Goal: Transaction & Acquisition: Purchase product/service

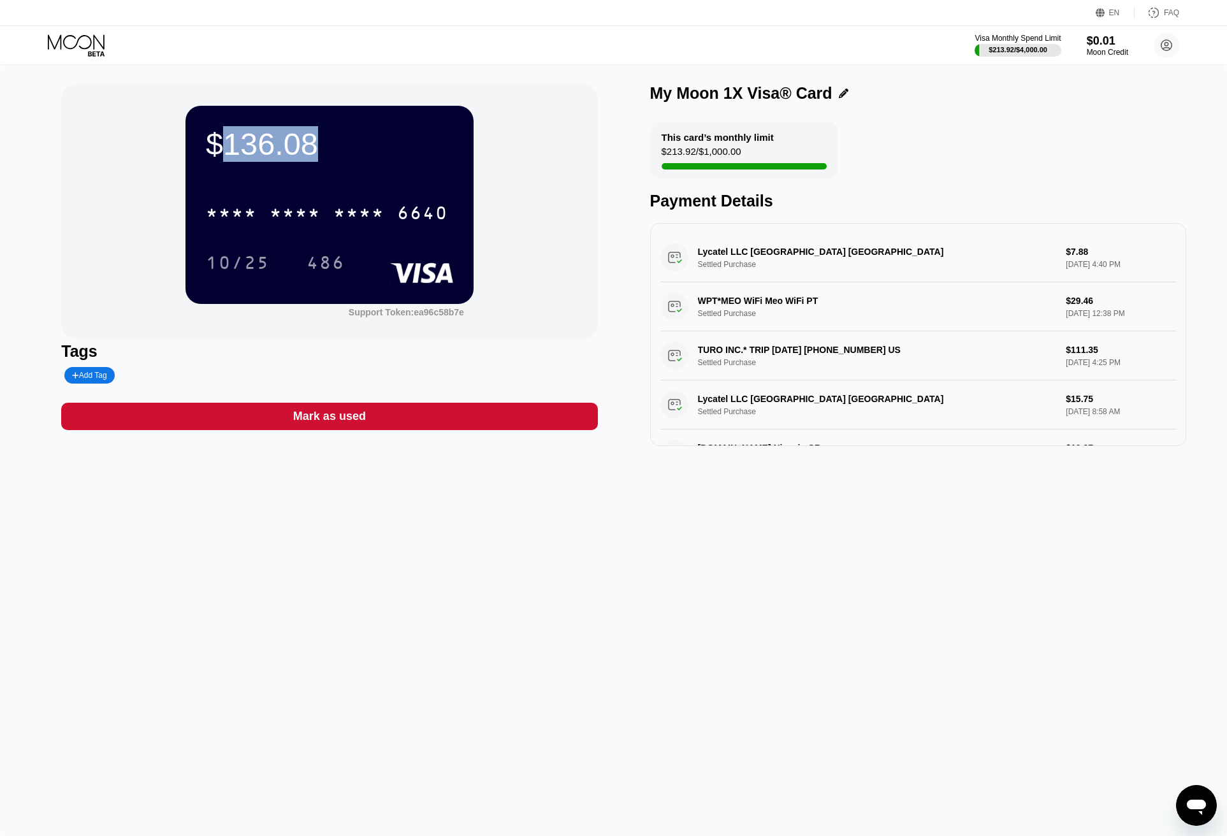
drag, startPoint x: 216, startPoint y: 143, endPoint x: 367, endPoint y: 143, distance: 151.1
click at [367, 143] on div "$136.08" at bounding box center [329, 144] width 247 height 36
click at [264, 144] on div "$136.08" at bounding box center [329, 144] width 247 height 36
click at [1115, 47] on div "$0.01" at bounding box center [1107, 40] width 43 height 13
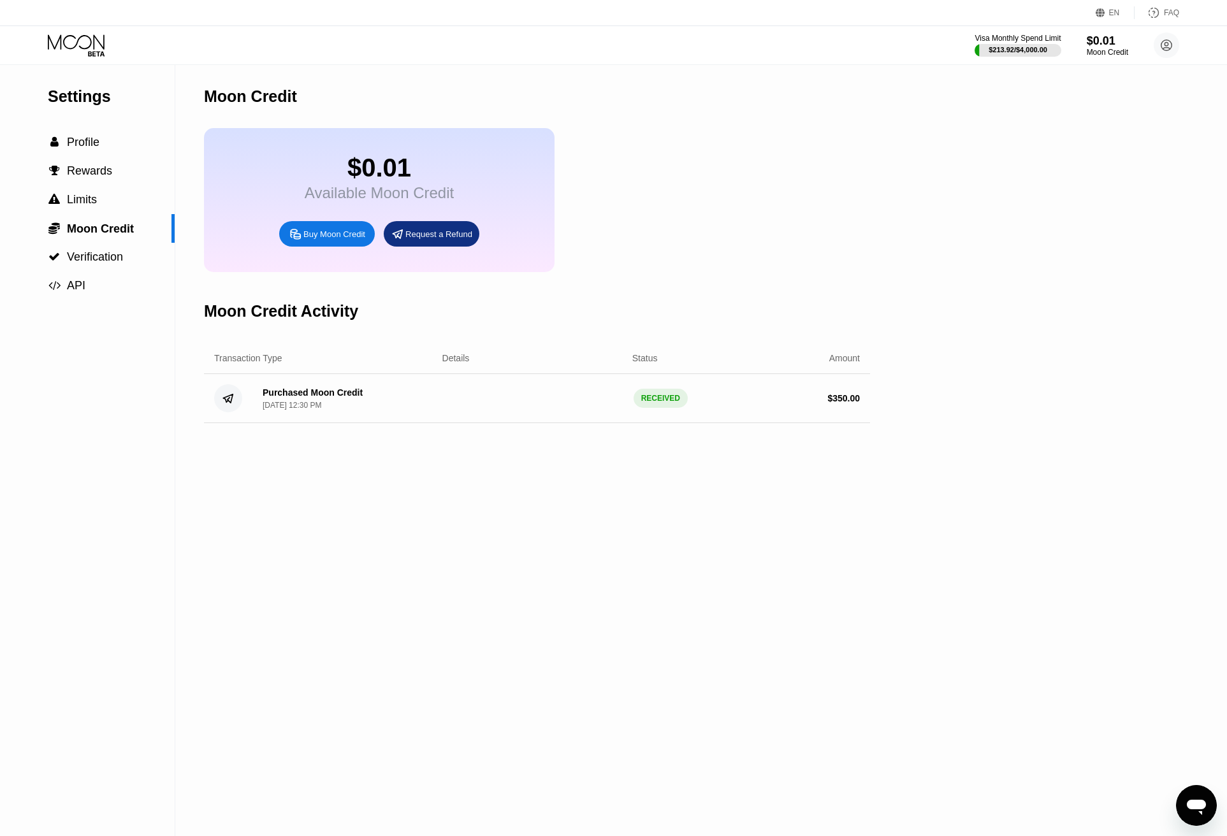
click at [324, 240] on div "Buy Moon Credit" at bounding box center [334, 234] width 62 height 11
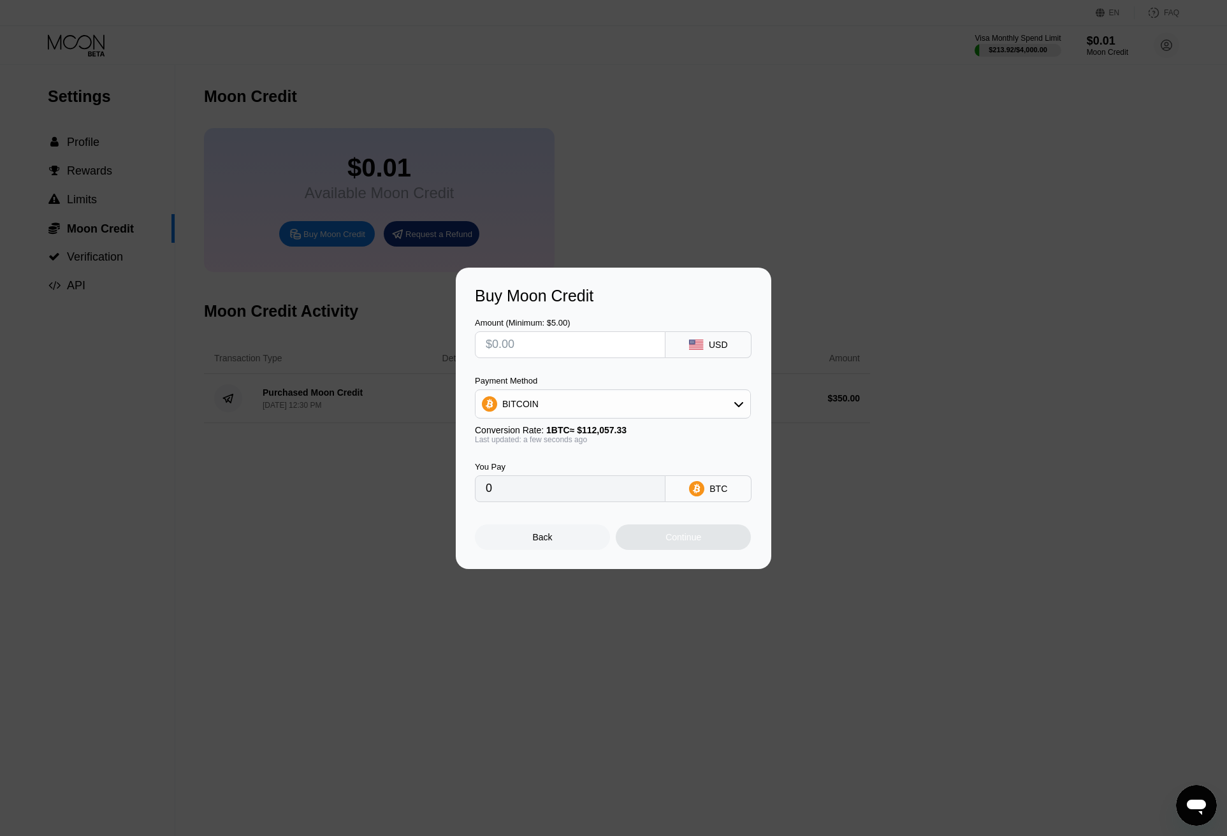
click at [530, 337] on input "text" at bounding box center [570, 344] width 169 height 25
type input "$80"
type input "0.00071393"
type input "$80"
click at [533, 391] on div "BITCOIN" at bounding box center [612, 403] width 275 height 25
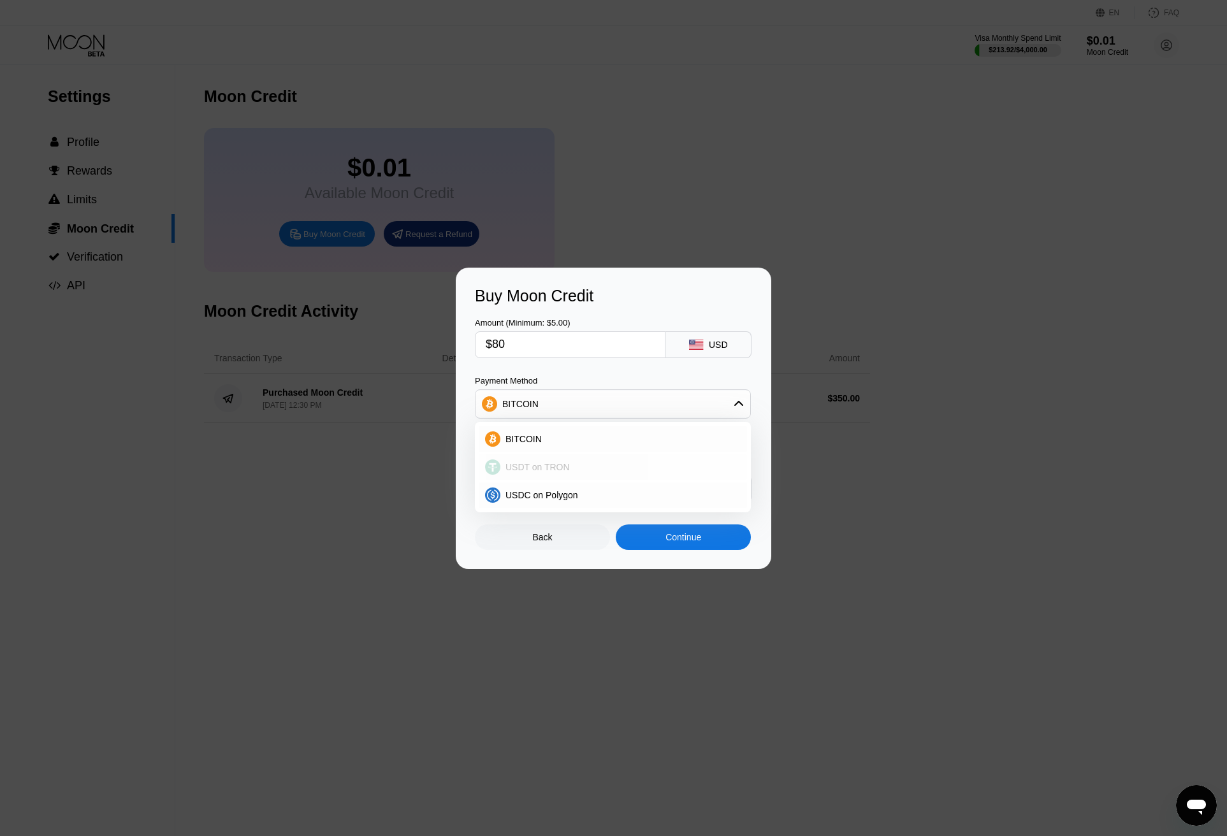
click at [512, 472] on span "USDT on TRON" at bounding box center [537, 467] width 64 height 10
type input "80.81"
drag, startPoint x: 665, startPoint y: 540, endPoint x: 600, endPoint y: 404, distance: 151.1
click at [600, 404] on div "Amount (Minimum: $5.00) $80 USD Payment Method USDT on TRON Conversion Rate: 1 …" at bounding box center [613, 427] width 277 height 245
click at [627, 438] on div "Last updated: a few seconds ago" at bounding box center [613, 439] width 276 height 9
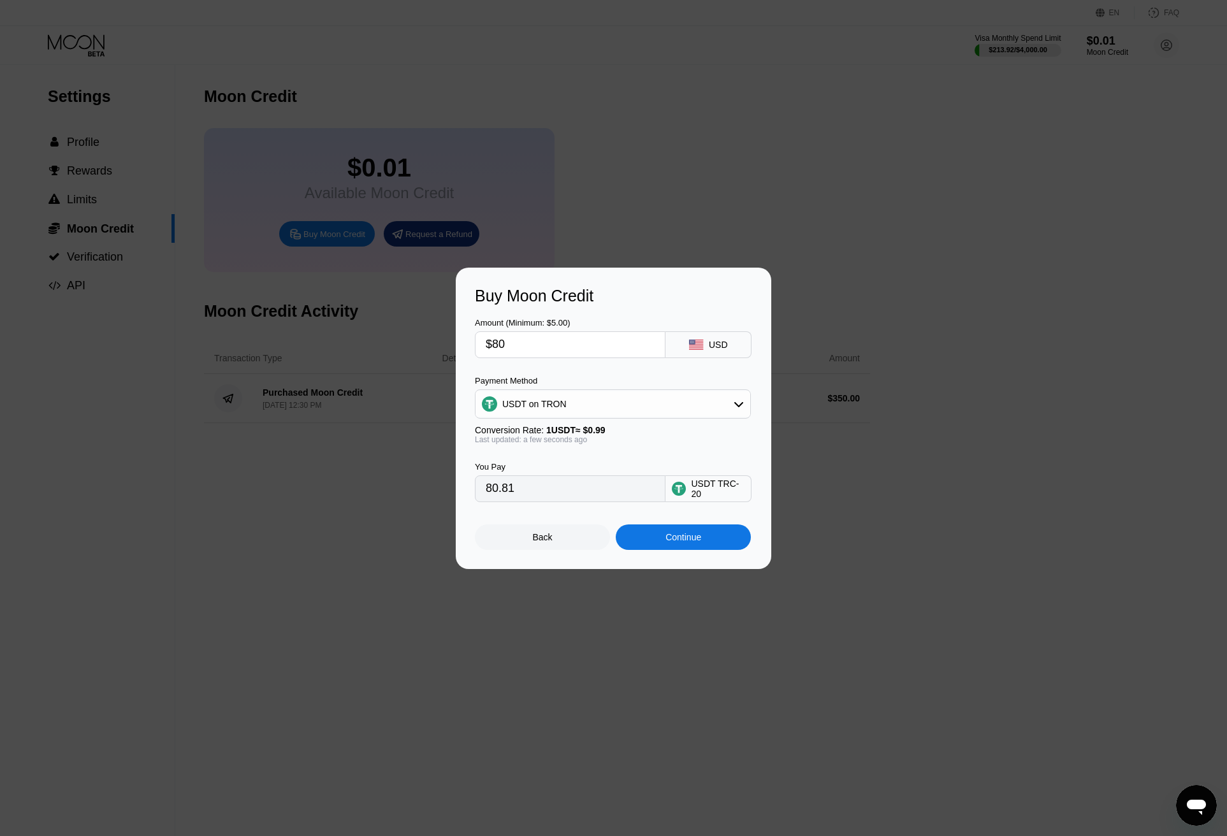
drag, startPoint x: 481, startPoint y: 342, endPoint x: 387, endPoint y: 303, distance: 101.4
click at [412, 335] on div "Buy Moon Credit Amount (Minimum: $5.00) $80 USD Payment Method USDT on TRON Con…" at bounding box center [613, 418] width 1227 height 301
type input "$1"
type input "1.01"
type input "$10"
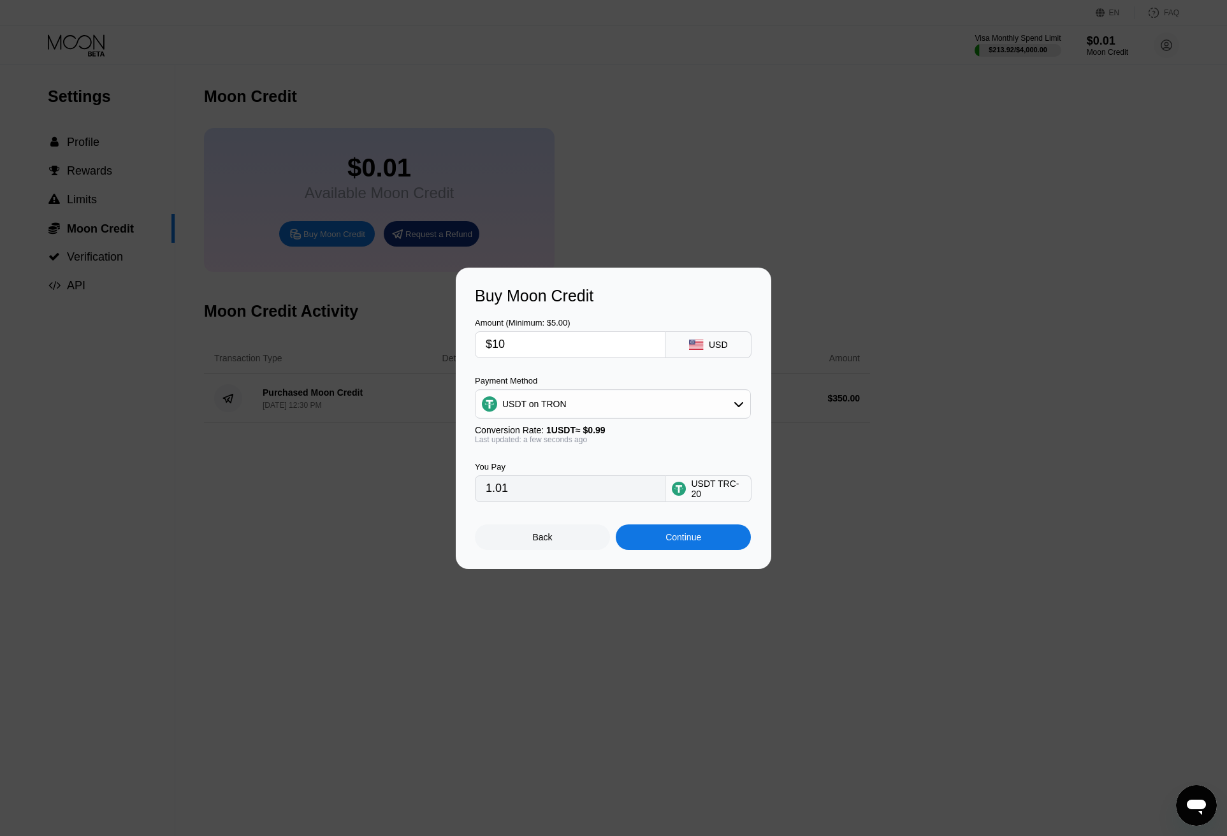
type input "10.10"
type input "$100"
type input "101.01"
type input "$100"
click at [676, 549] on div "Continue" at bounding box center [683, 537] width 135 height 25
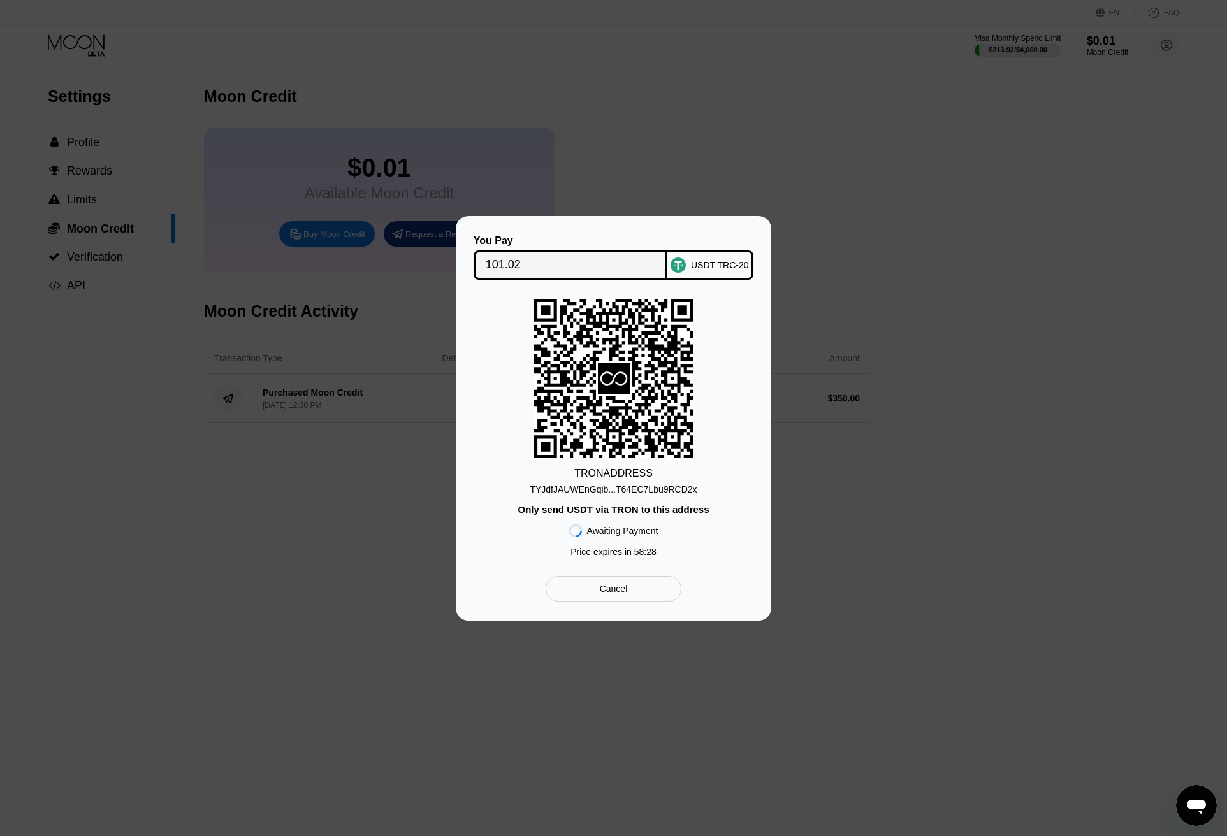
click at [570, 490] on div "TYJdfJAUWEnGqib...T64EC7Lbu9RCD2x" at bounding box center [613, 489] width 167 height 10
drag, startPoint x: 518, startPoint y: 260, endPoint x: 498, endPoint y: 260, distance: 19.1
click at [498, 260] on input "101.02" at bounding box center [571, 264] width 170 height 25
drag, startPoint x: 484, startPoint y: 266, endPoint x: 514, endPoint y: 266, distance: 30.6
click at [514, 266] on div "101.02" at bounding box center [571, 264] width 194 height 29
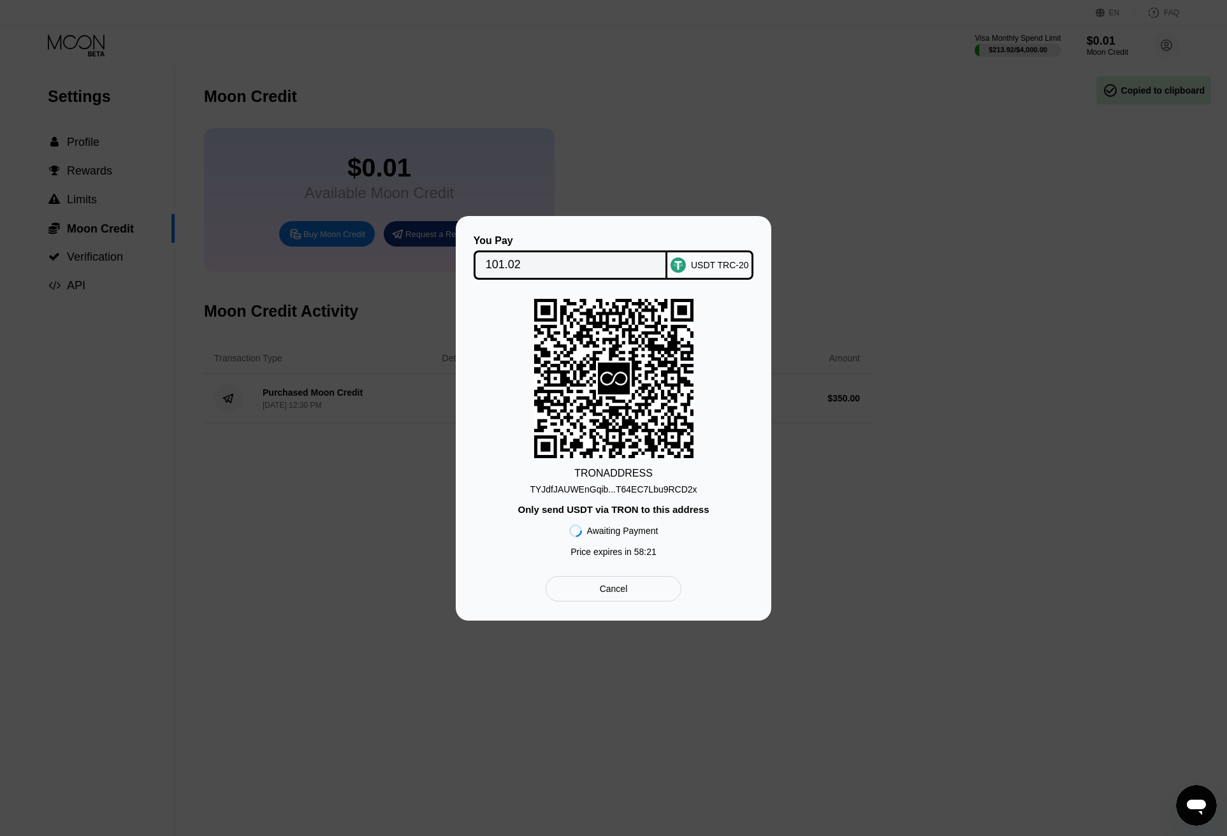
click at [506, 264] on input "101.02" at bounding box center [571, 264] width 170 height 25
drag, startPoint x: 539, startPoint y: 258, endPoint x: 479, endPoint y: 261, distance: 60.0
click at [479, 261] on div "101.02" at bounding box center [571, 264] width 194 height 29
click at [604, 594] on div "Cancel" at bounding box center [614, 588] width 28 height 11
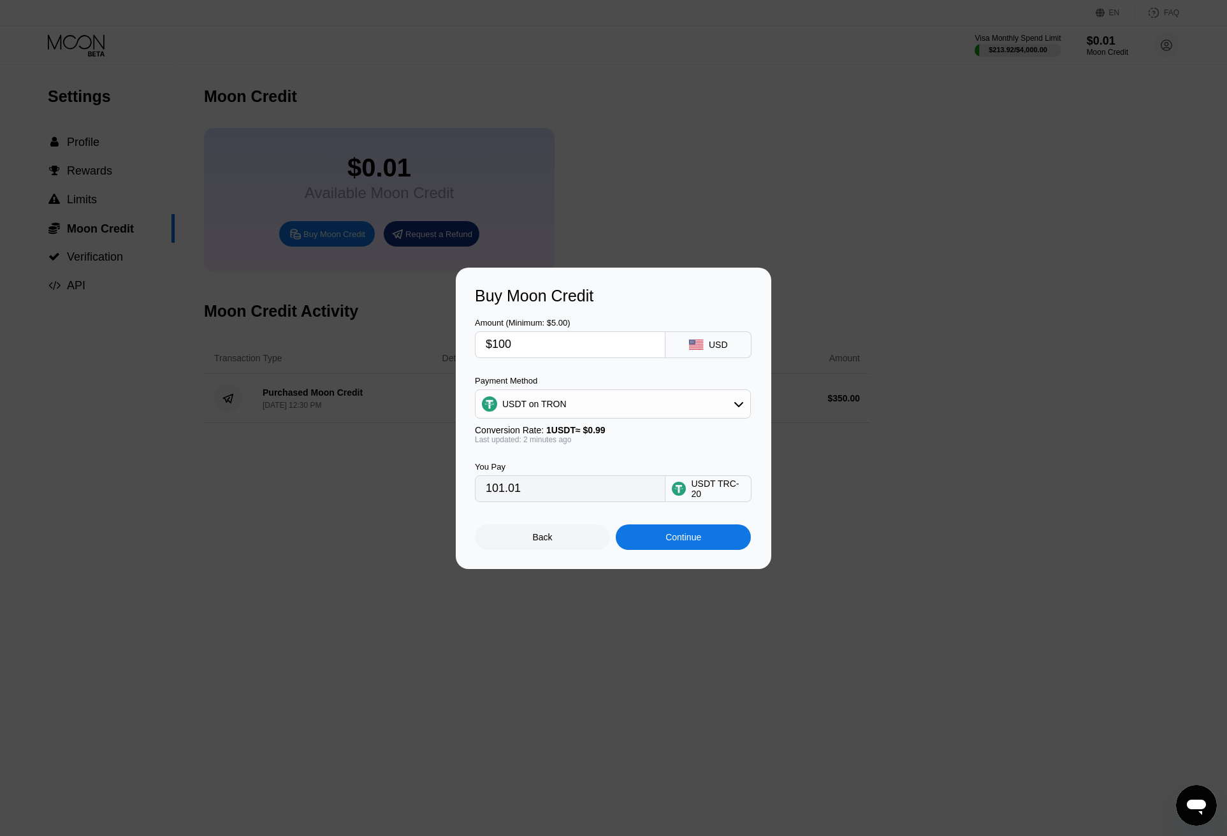
click at [541, 550] on div "Back" at bounding box center [542, 537] width 135 height 25
